Goal: Obtain resource: Obtain resource

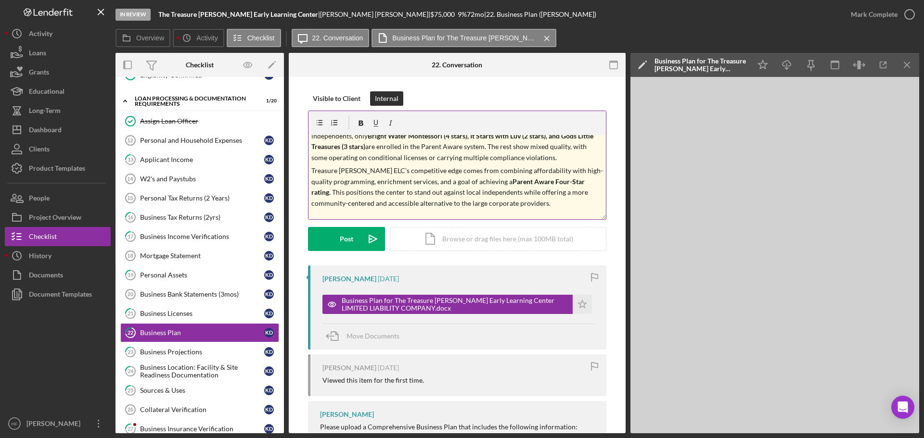
scroll to position [425, 0]
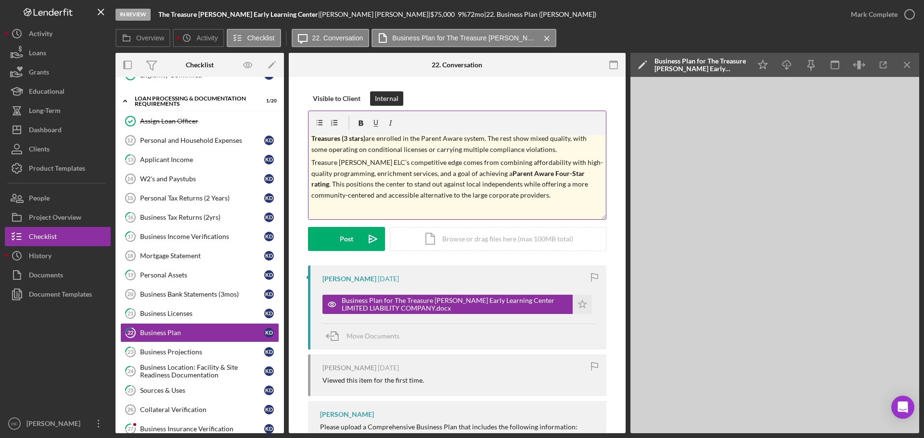
click at [543, 204] on p at bounding box center [457, 209] width 292 height 11
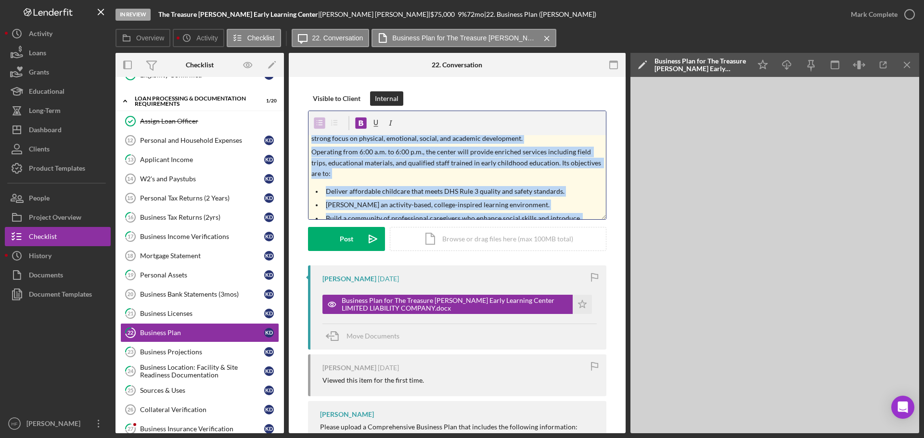
drag, startPoint x: 522, startPoint y: 196, endPoint x: 314, endPoint y: 139, distance: 215.3
click at [314, 139] on div "v Color teal Color pink Remove color Add row above Add row below Add column bef…" at bounding box center [457, 177] width 297 height 84
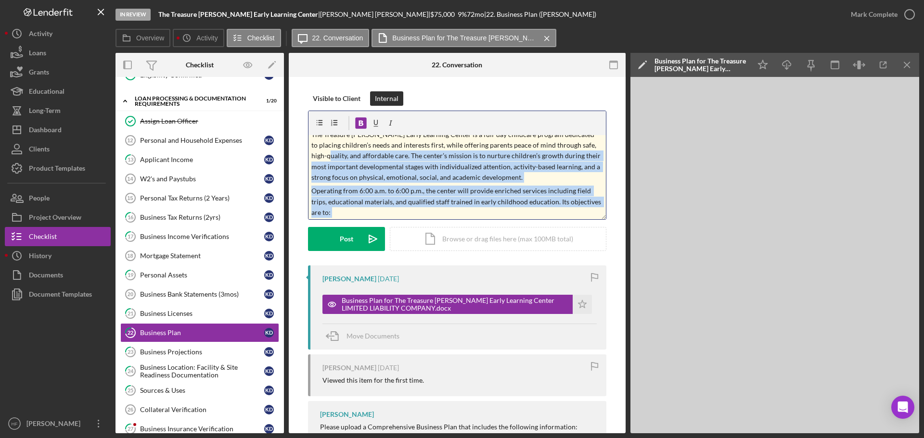
scroll to position [0, 0]
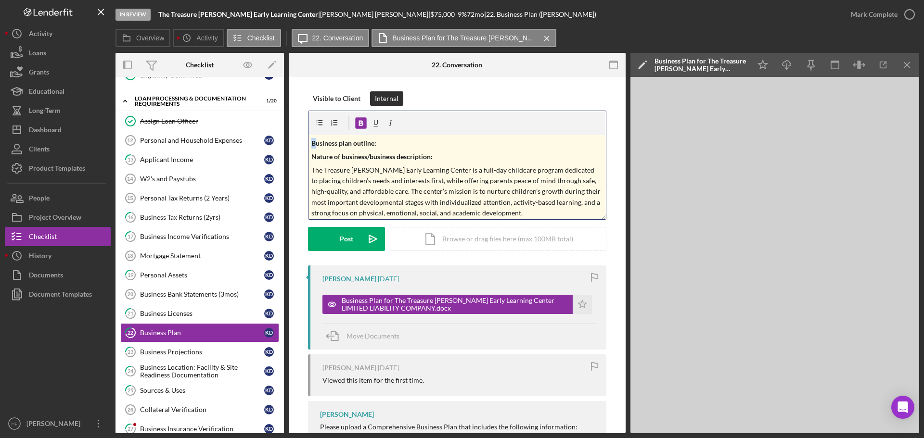
click at [311, 139] on strong "Business plan outline:" at bounding box center [343, 143] width 65 height 8
click at [311, 142] on strong "Business plan outline:" at bounding box center [343, 143] width 65 height 8
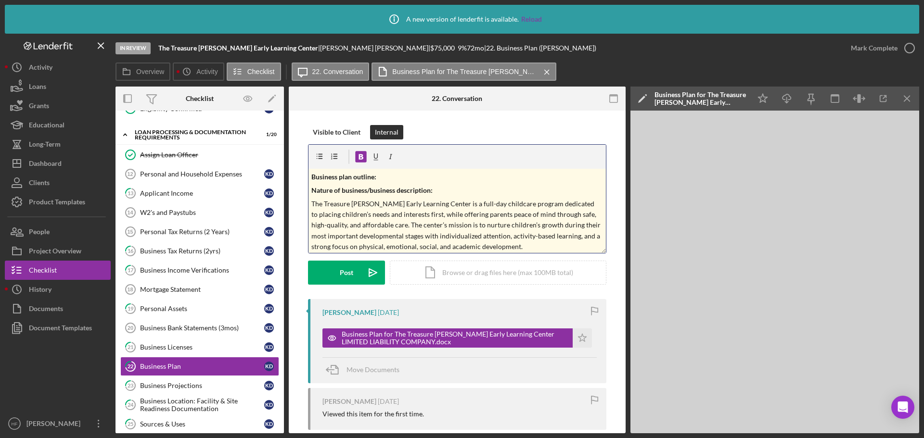
click at [308, 142] on div "Visible to Client Internal v Color teal Color pink Remove color Add row above A…" at bounding box center [457, 212] width 298 height 174
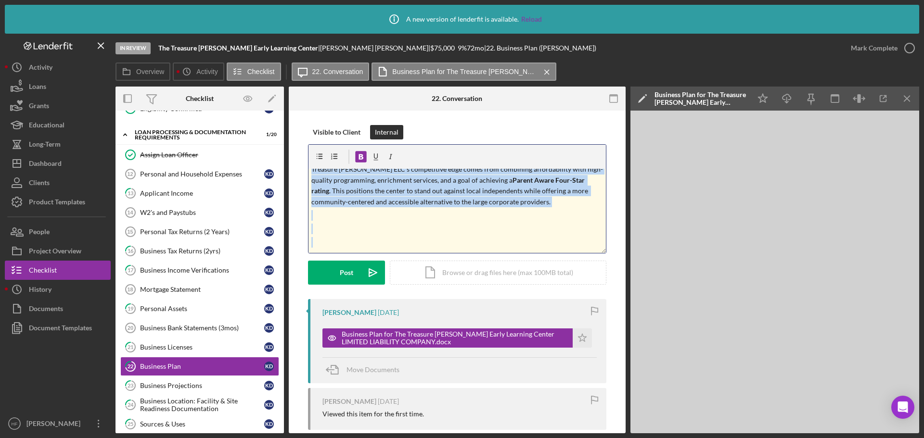
drag, startPoint x: 308, startPoint y: 180, endPoint x: 539, endPoint y: 225, distance: 235.4
click at [539, 225] on div "v Color teal Color pink Remove color Add row above Add row below Add column bef…" at bounding box center [457, 211] width 297 height 84
copy div "Loremips dolo sitamet: Consec ad elitsedd/eiusmodt incididuntu: Lab Etdolore Ma…"
